Goal: Task Accomplishment & Management: Manage account settings

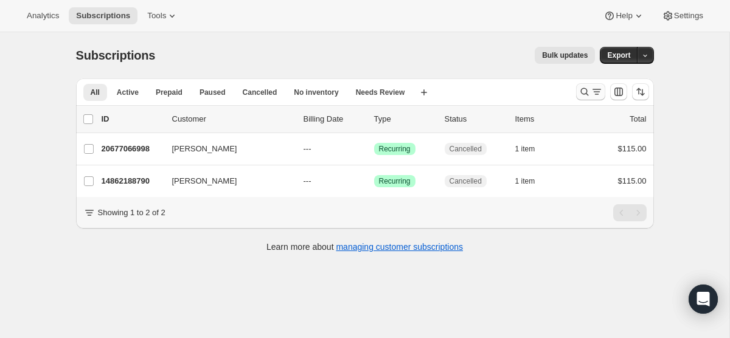
click at [591, 88] on icon "Search and filter results" at bounding box center [597, 92] width 12 height 12
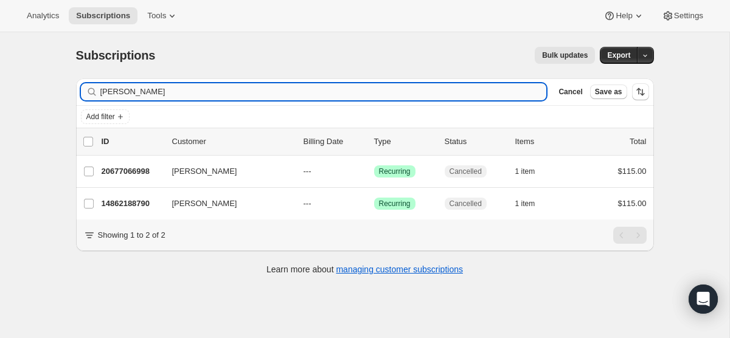
click at [459, 93] on input "emma" at bounding box center [323, 91] width 447 height 17
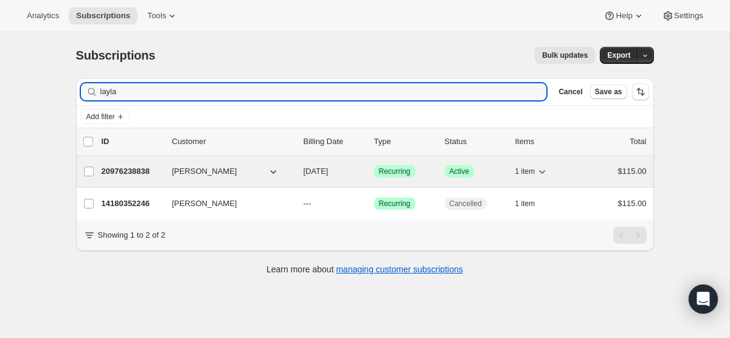
type input "layla"
click at [311, 174] on span "[DATE]" at bounding box center [316, 171] width 25 height 9
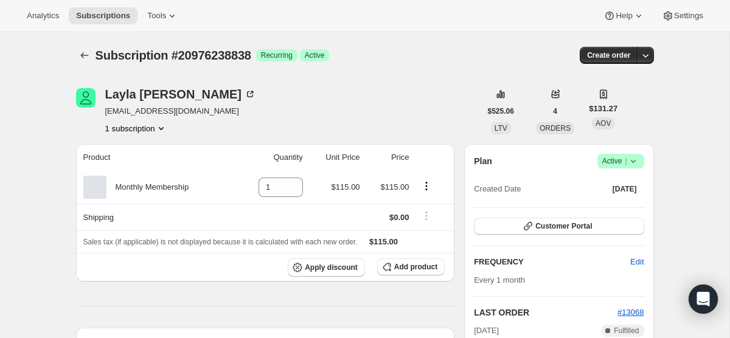
click at [626, 160] on span "|" at bounding box center [626, 161] width 2 height 10
click at [618, 207] on span "Cancel subscription" at bounding box center [617, 205] width 69 height 9
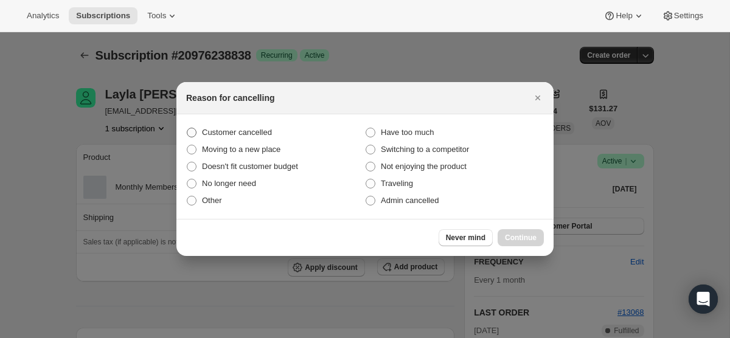
click at [195, 131] on span ":r2u:" at bounding box center [192, 133] width 10 height 10
click at [187, 128] on input "Customer cancelled" at bounding box center [187, 128] width 1 height 1
radio input "true"
click at [526, 238] on span "Continue" at bounding box center [521, 238] width 32 height 10
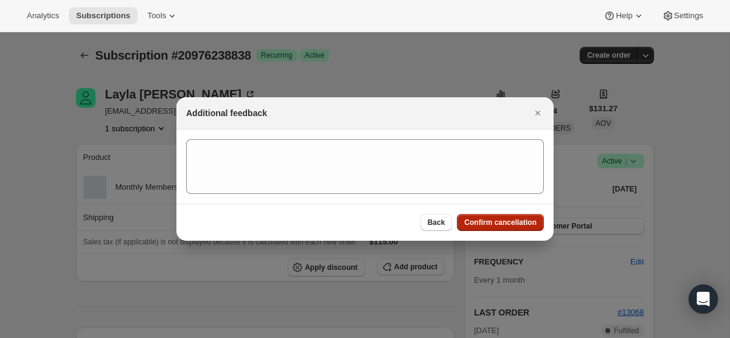
click at [519, 221] on span "Confirm cancellation" at bounding box center [500, 223] width 72 height 10
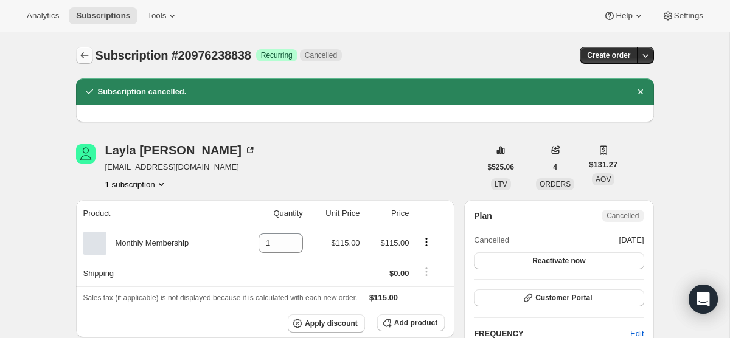
click at [87, 53] on icon "Subscriptions" at bounding box center [84, 55] width 12 height 12
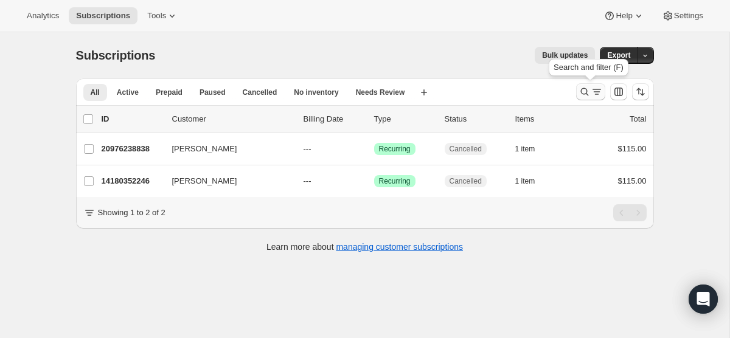
click at [594, 99] on button "Search and filter results" at bounding box center [590, 91] width 29 height 17
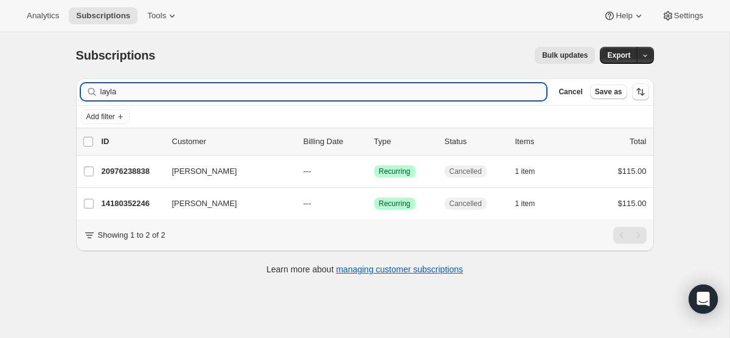
click at [425, 95] on input "layla" at bounding box center [323, 91] width 447 height 17
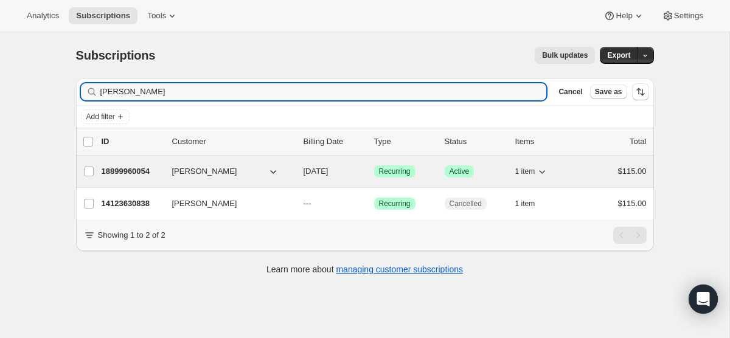
type input "[PERSON_NAME]"
click at [315, 172] on span "[DATE]" at bounding box center [316, 171] width 25 height 9
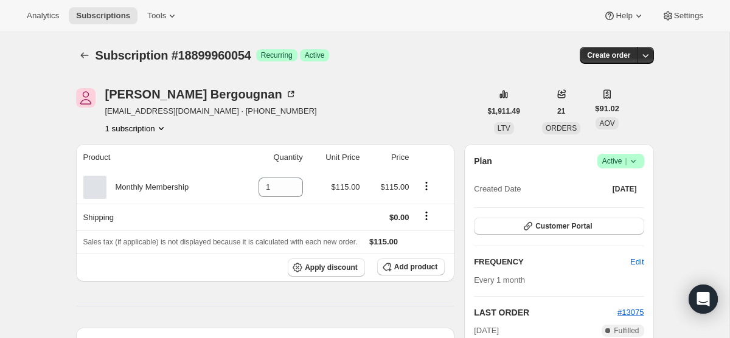
click at [637, 157] on icon at bounding box center [633, 161] width 12 height 12
click at [621, 208] on span "Cancel subscription" at bounding box center [617, 205] width 69 height 9
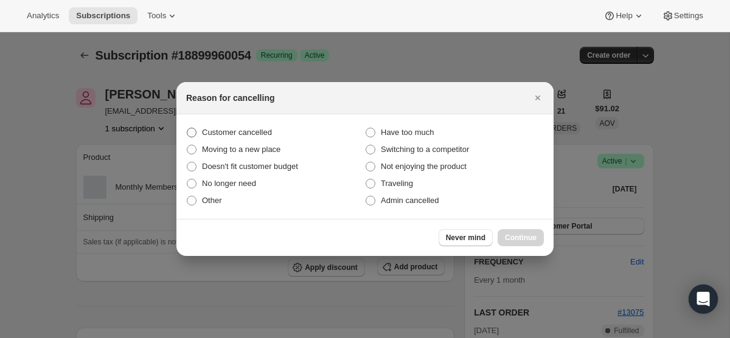
click at [194, 130] on span ":r2u:" at bounding box center [192, 133] width 10 height 10
click at [187, 128] on input "Customer cancelled" at bounding box center [187, 128] width 1 height 1
radio input "true"
click at [523, 240] on span "Continue" at bounding box center [521, 238] width 32 height 10
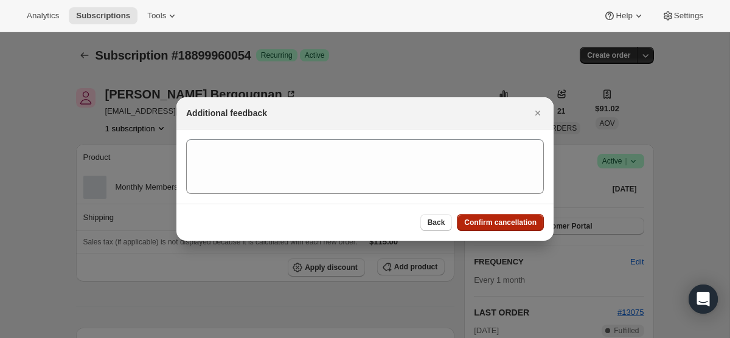
click at [482, 219] on span "Confirm cancellation" at bounding box center [500, 223] width 72 height 10
